Goal: Task Accomplishment & Management: Complete application form

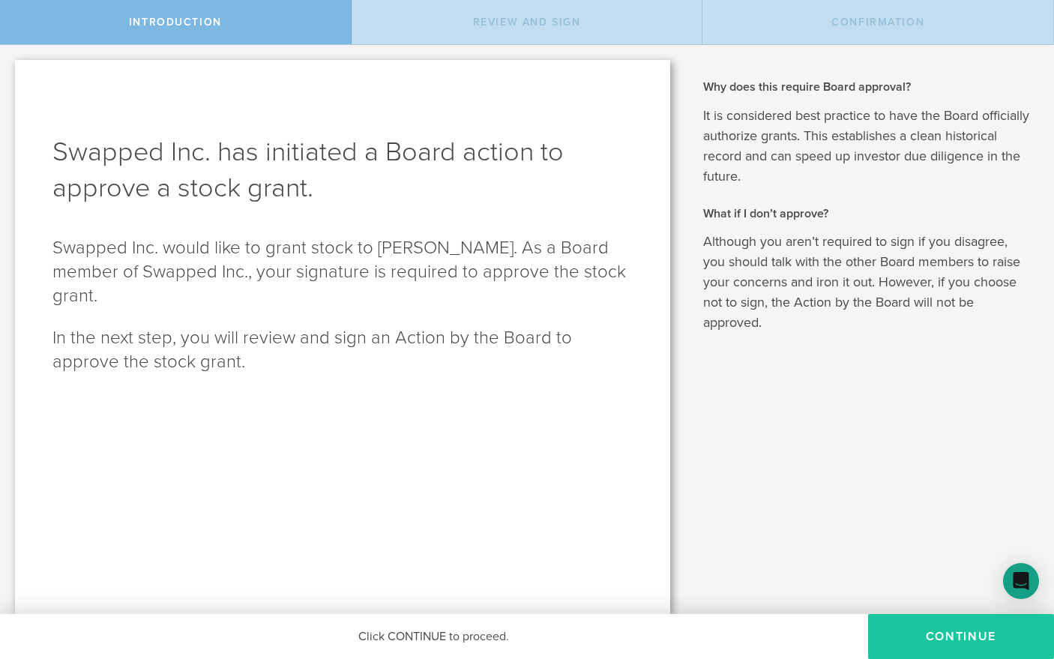
click at [904, 643] on button "Continue" at bounding box center [961, 636] width 186 height 45
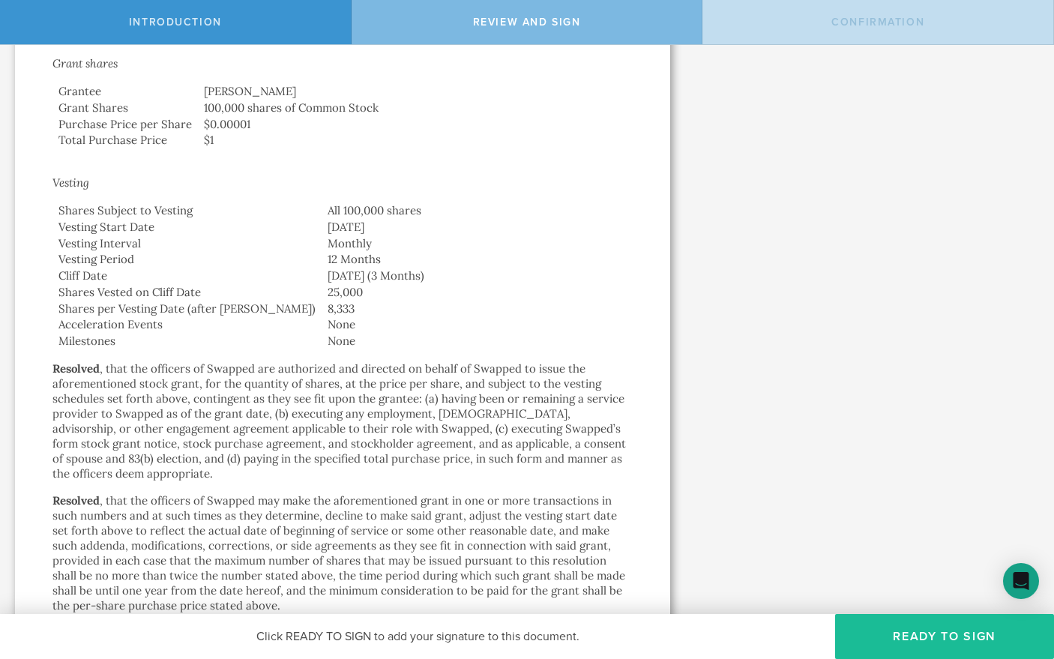
scroll to position [947, 0]
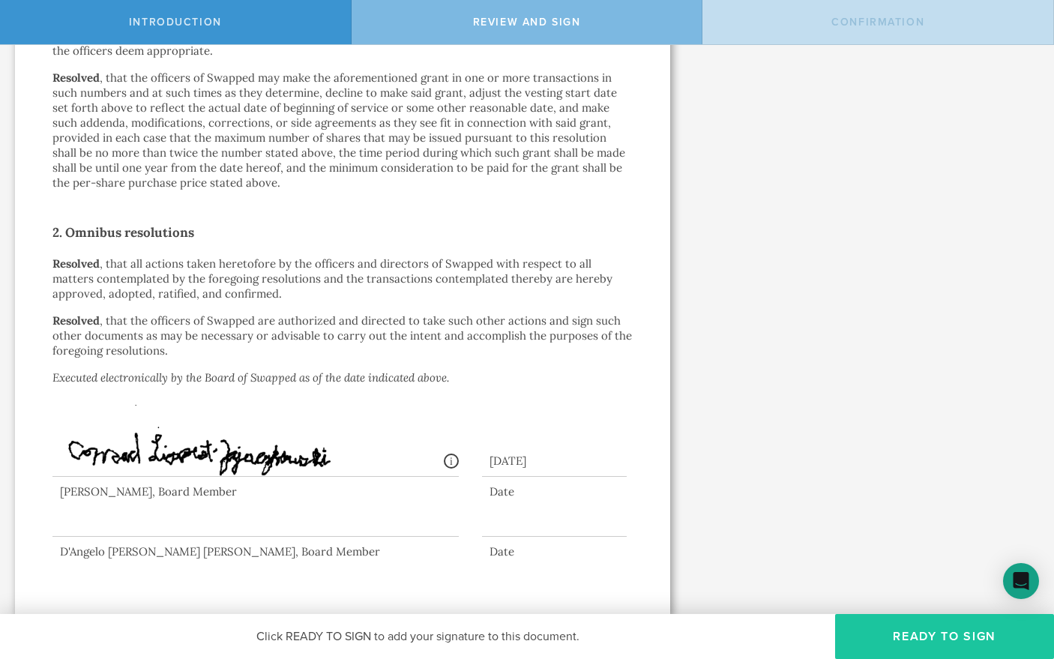
click at [962, 645] on button "Ready to Sign" at bounding box center [944, 636] width 219 height 45
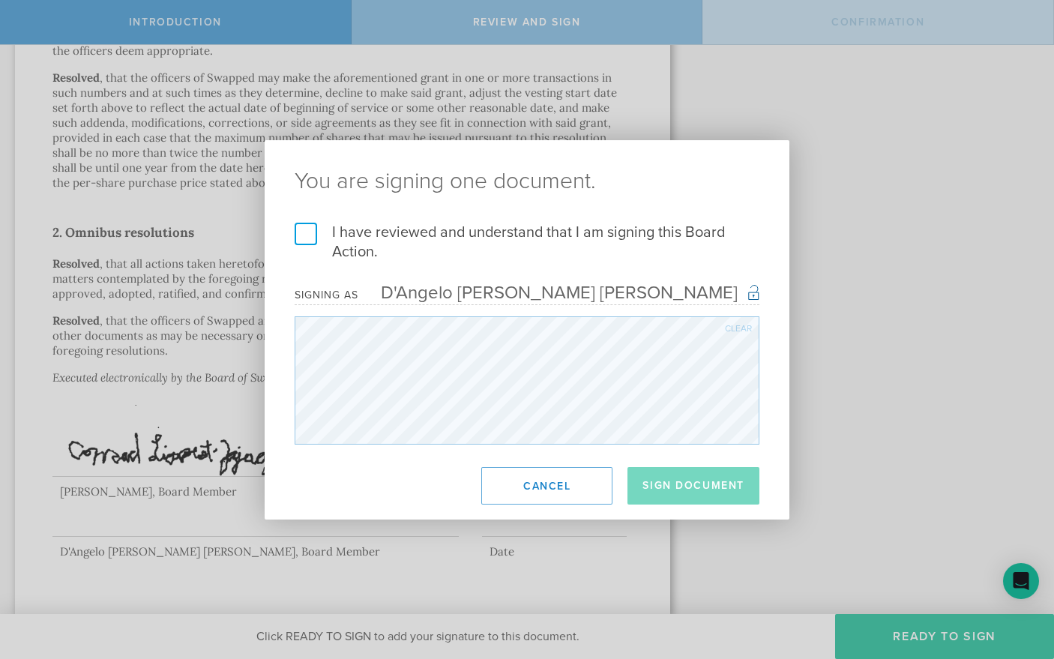
click at [359, 247] on label "I have reviewed and understand that I am signing this Board Action." at bounding box center [527, 242] width 465 height 39
click at [0, 0] on input "I have reviewed and understand that I am signing this Board Action." at bounding box center [0, 0] width 0 height 0
click at [724, 486] on button "Sign Document" at bounding box center [693, 485] width 132 height 37
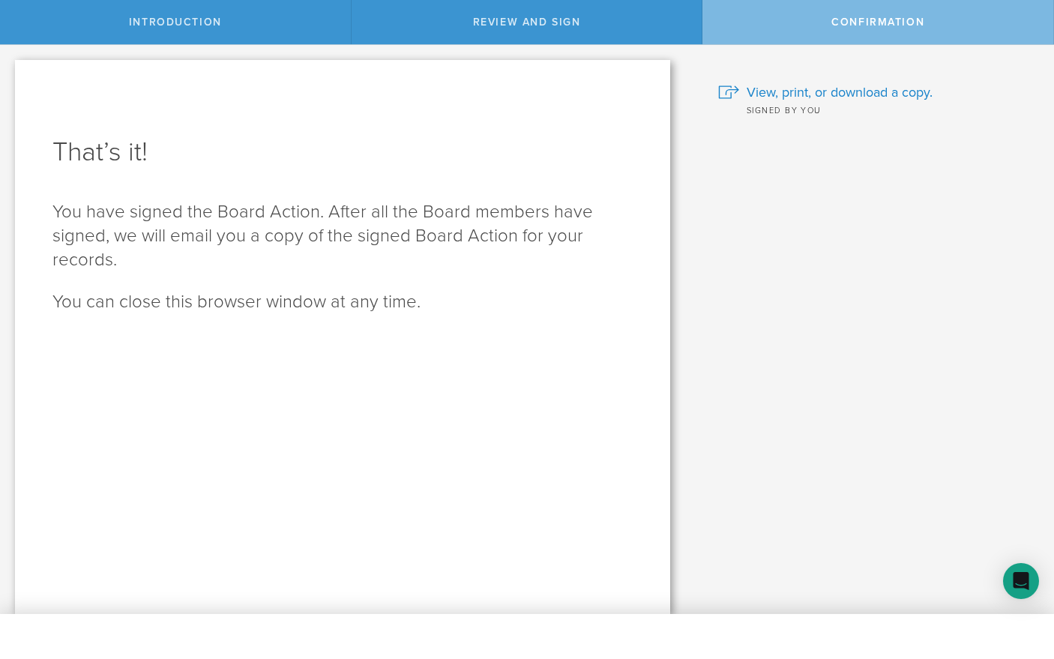
scroll to position [0, 0]
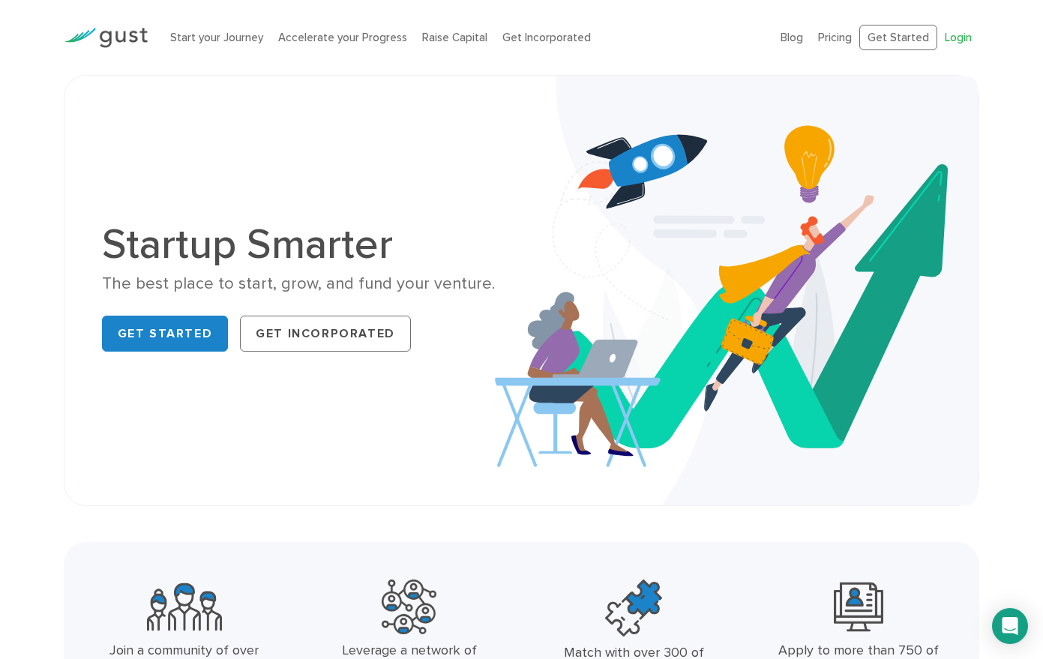
click at [951, 37] on link "Login" at bounding box center [957, 37] width 27 height 13
